Goal: Check status

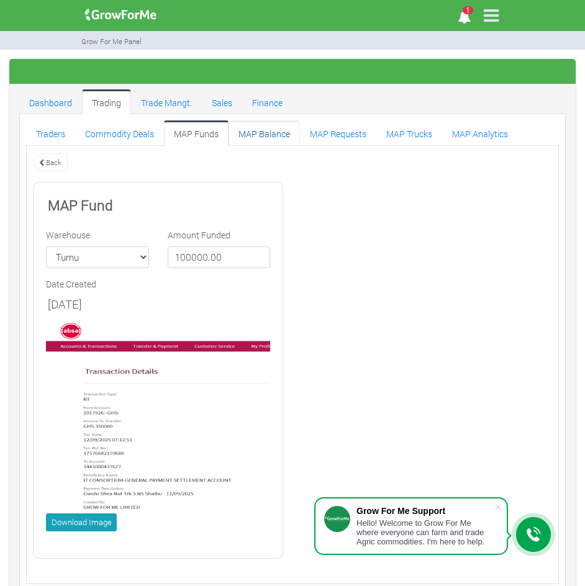
click at [253, 130] on link "MAP Balance" at bounding box center [263, 132] width 71 height 25
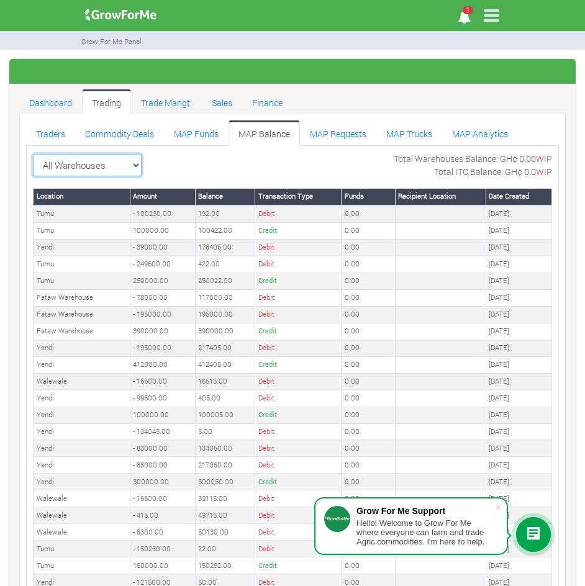
click at [130, 165] on select "All Warehouses TDX Navrongo [GEOGRAPHIC_DATA] Garu ([GEOGRAPHIC_DATA]) [GEOGRAP…" at bounding box center [87, 165] width 109 height 22
